Goal: Task Accomplishment & Management: Use online tool/utility

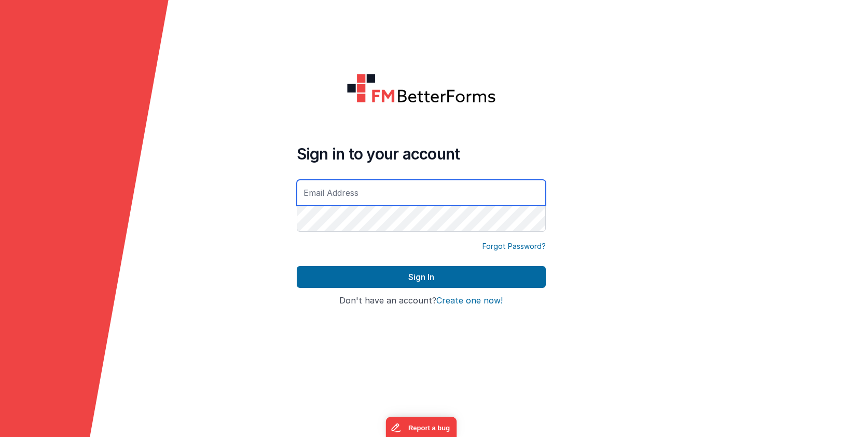
type input "[EMAIL_ADDRESS][DOMAIN_NAME]"
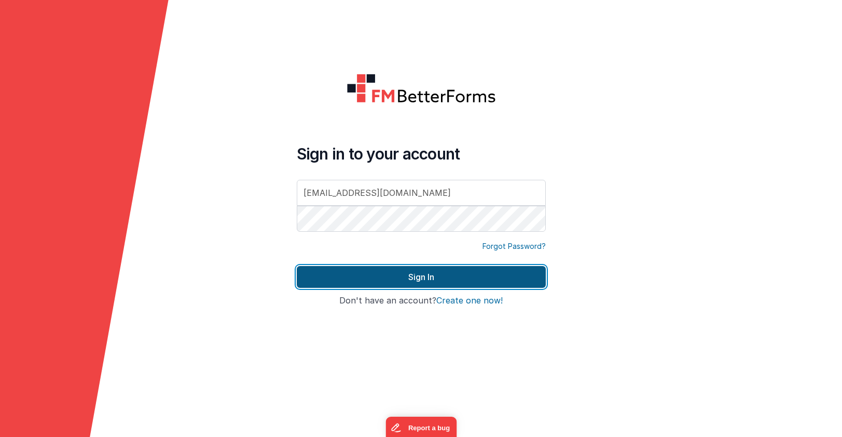
click at [406, 277] on button "Sign In" at bounding box center [421, 277] width 249 height 22
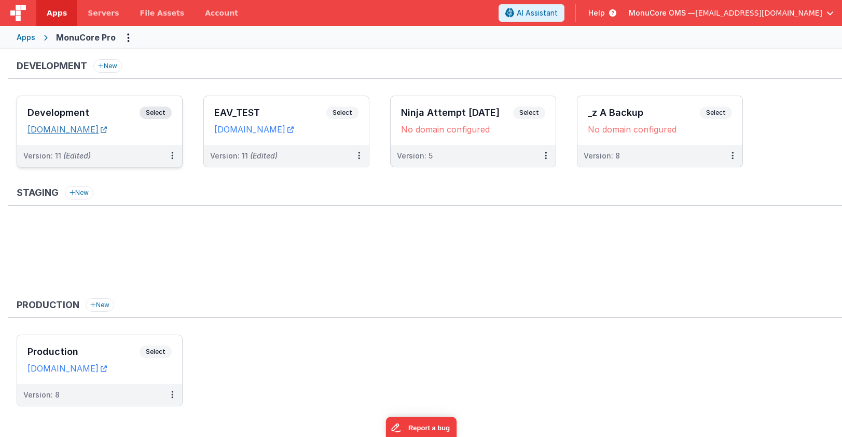
click at [107, 128] on link "[DOMAIN_NAME]" at bounding box center [67, 129] width 79 height 10
